Goal: Information Seeking & Learning: Learn about a topic

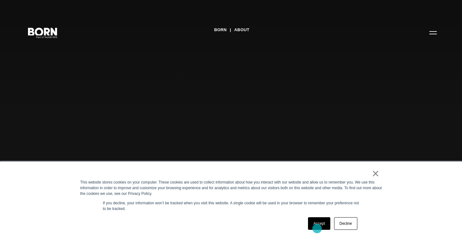
click at [317, 228] on link "Accept" at bounding box center [319, 223] width 22 height 13
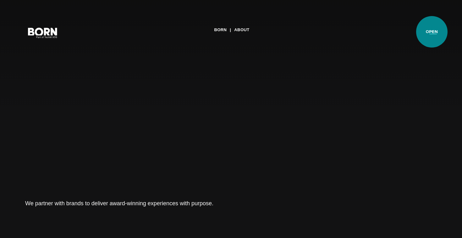
click at [432, 32] on button "Primary Menu" at bounding box center [432, 32] width 15 height 13
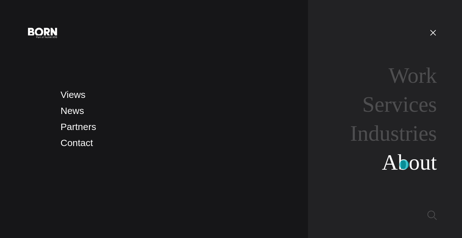
click at [404, 164] on link "About" at bounding box center [409, 162] width 55 height 24
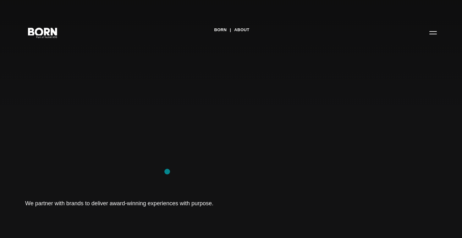
click at [167, 171] on div "BORN About Tech Mahindra We partner with brands to deliver award-winning experi…" at bounding box center [231, 119] width 462 height 238
click at [433, 34] on button "Primary Menu" at bounding box center [432, 32] width 15 height 13
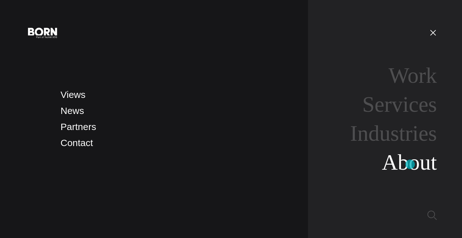
click at [410, 164] on link "About" at bounding box center [409, 162] width 55 height 24
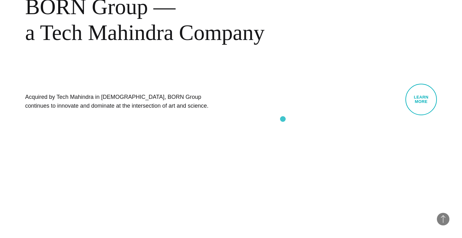
scroll to position [275, 0]
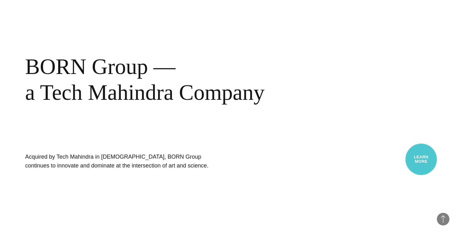
click at [425, 162] on link "Learn More" at bounding box center [420, 158] width 31 height 31
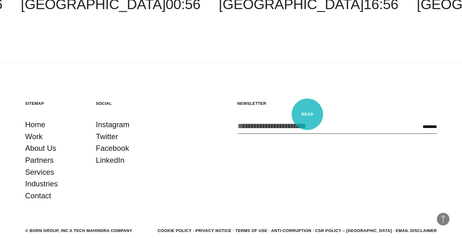
scroll to position [1152, 0]
